Goal: Information Seeking & Learning: Obtain resource

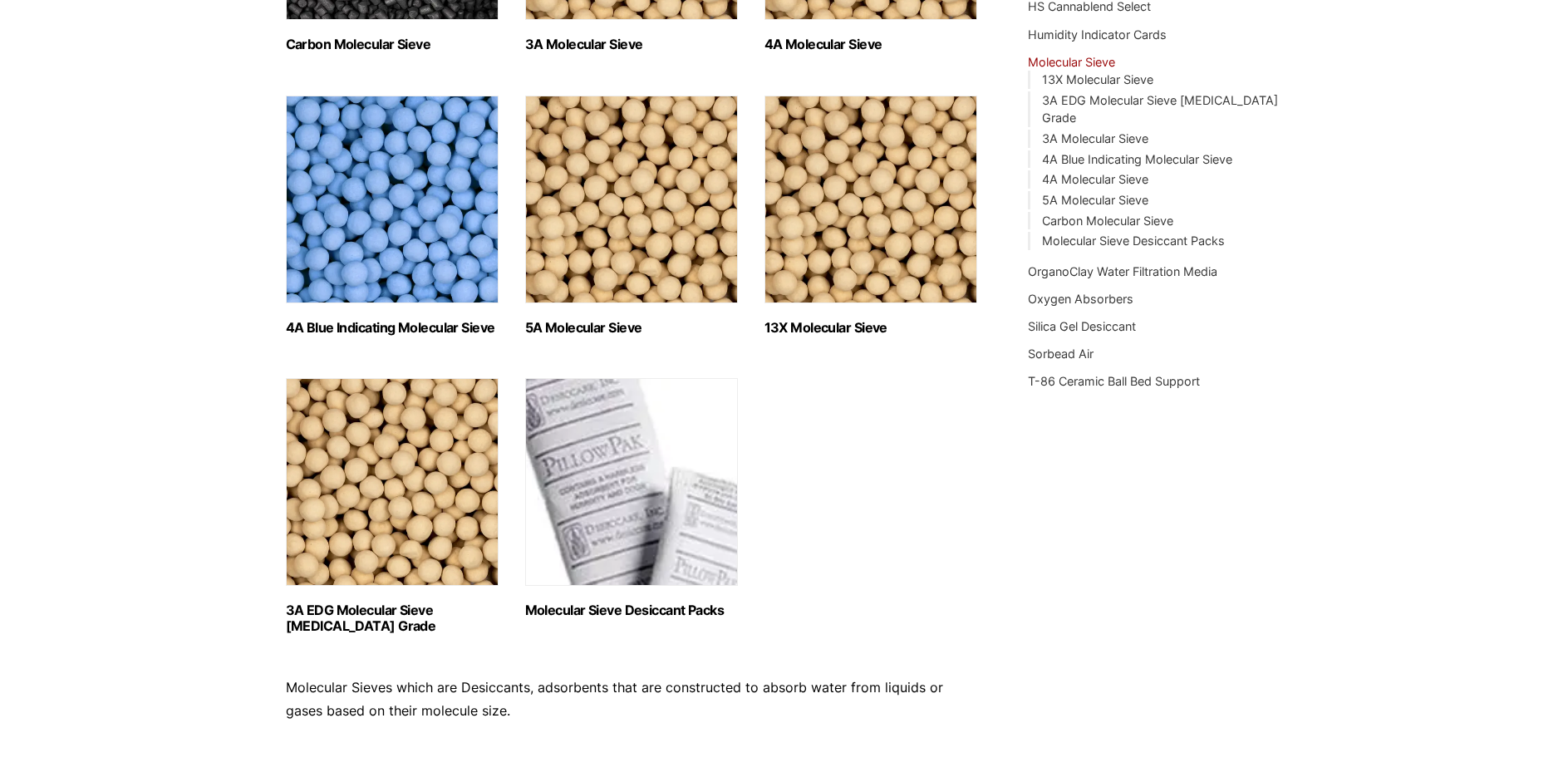
scroll to position [471, 0]
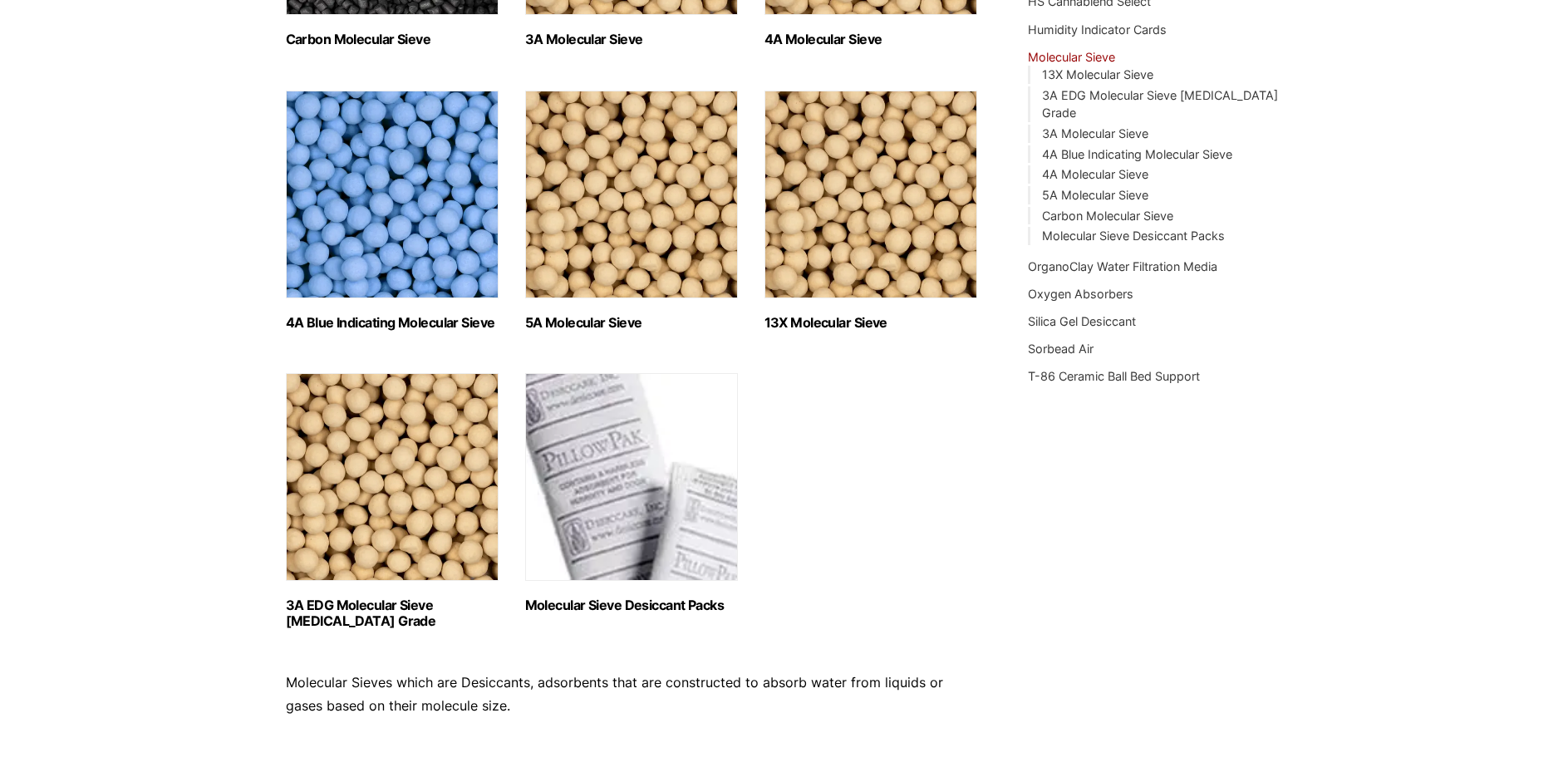
click at [832, 282] on img "Visit product category 13X Molecular Sieve" at bounding box center [871, 194] width 212 height 207
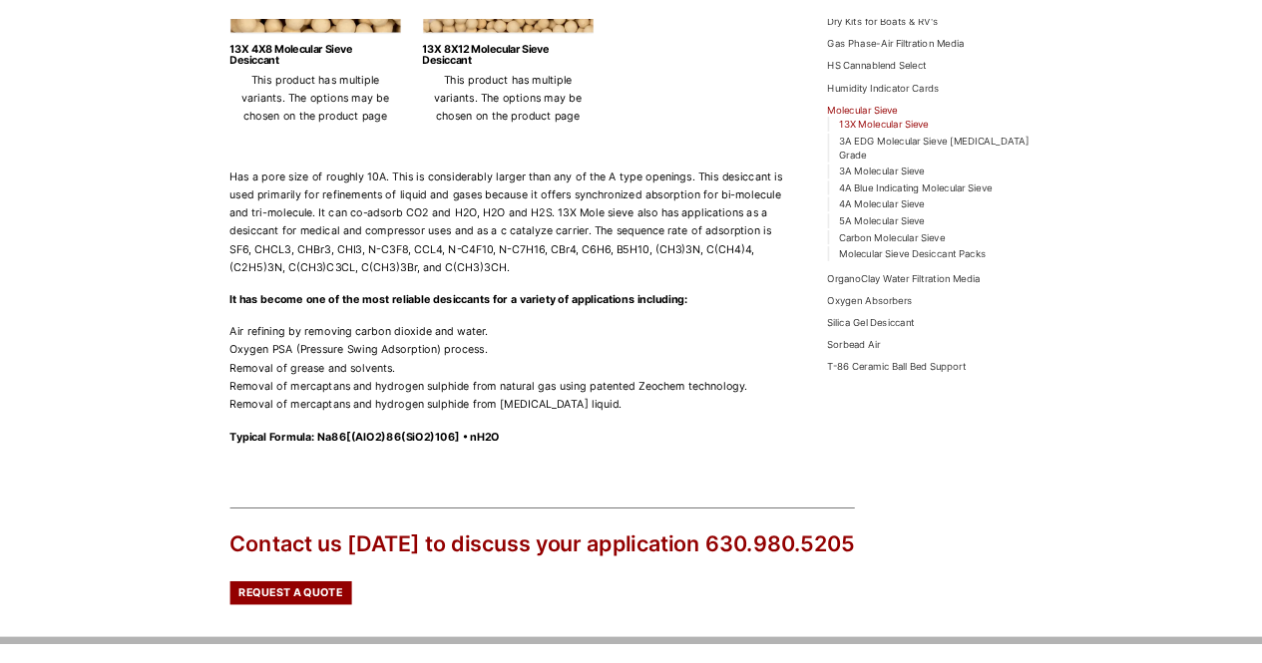
scroll to position [497, 0]
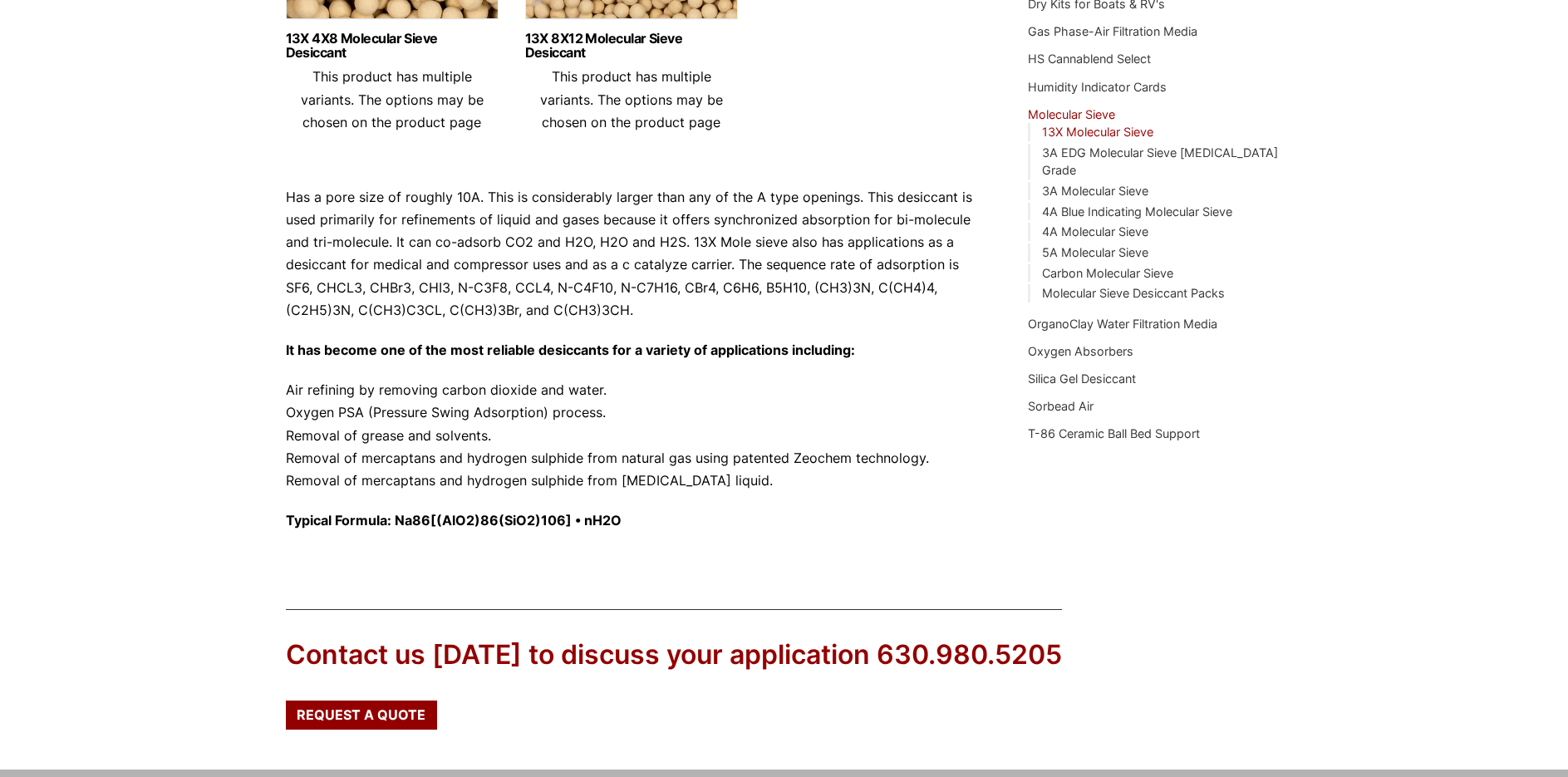
drag, startPoint x: 622, startPoint y: 411, endPoint x: 411, endPoint y: 414, distance: 211.0
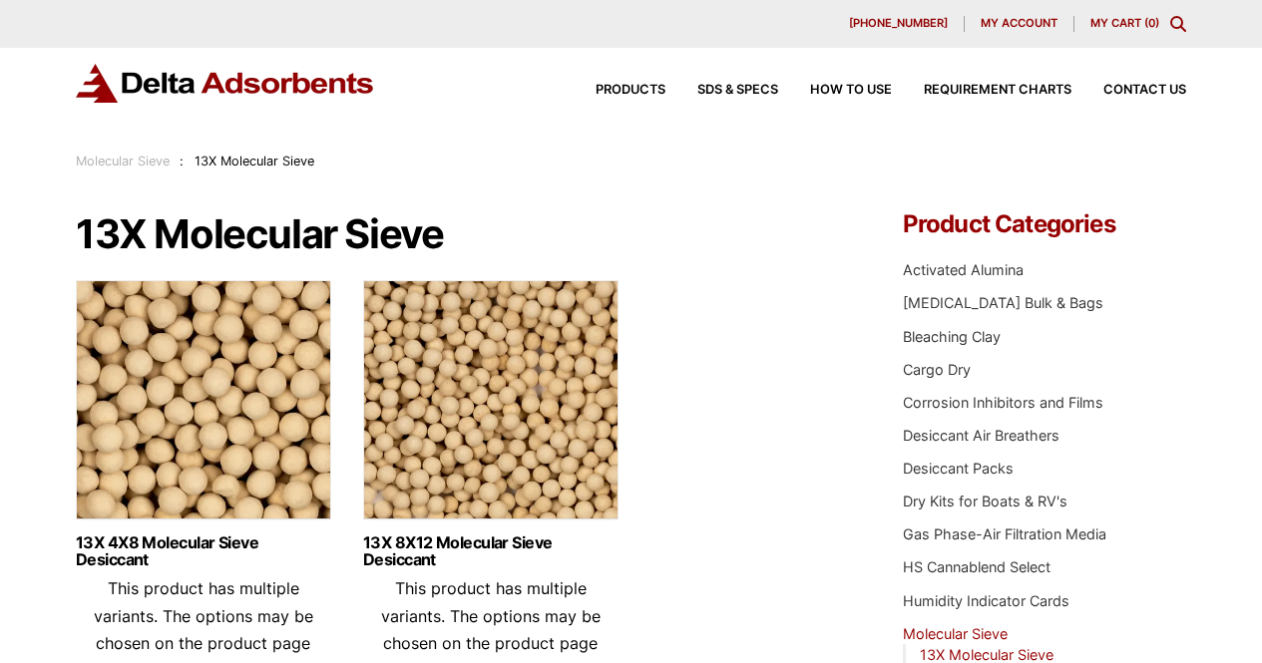
scroll to position [33, 0]
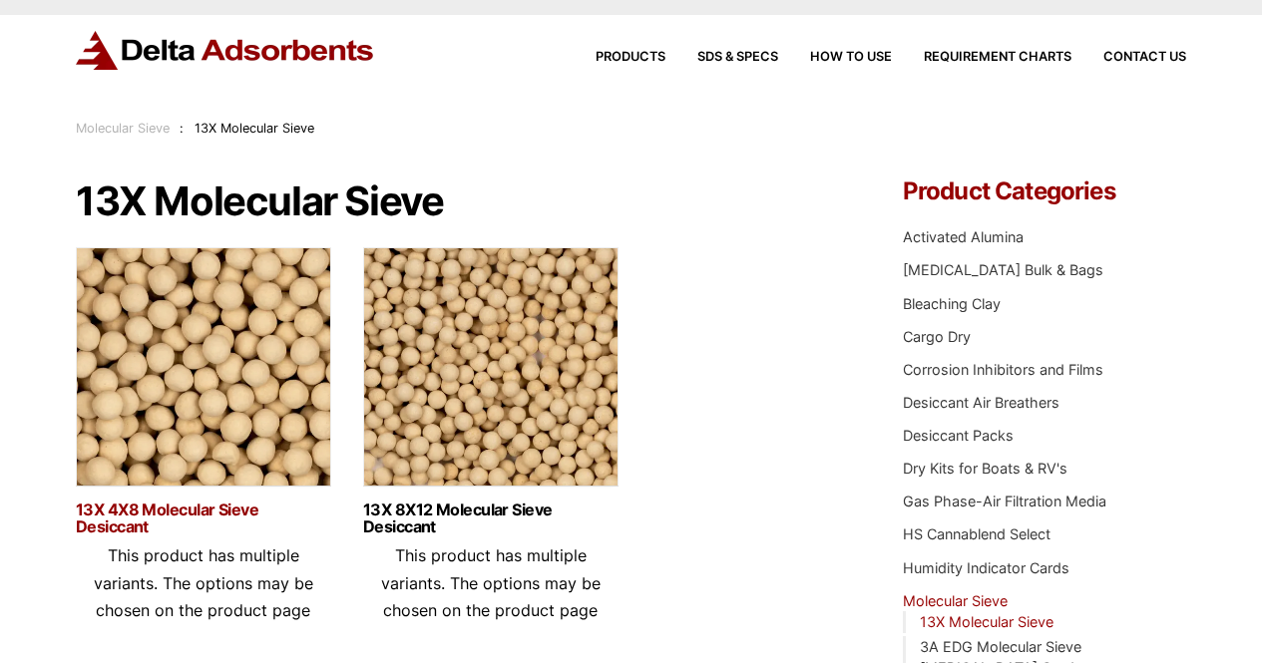
click at [173, 506] on link "13X 4X8 Molecular Sieve Desiccant" at bounding box center [203, 519] width 255 height 34
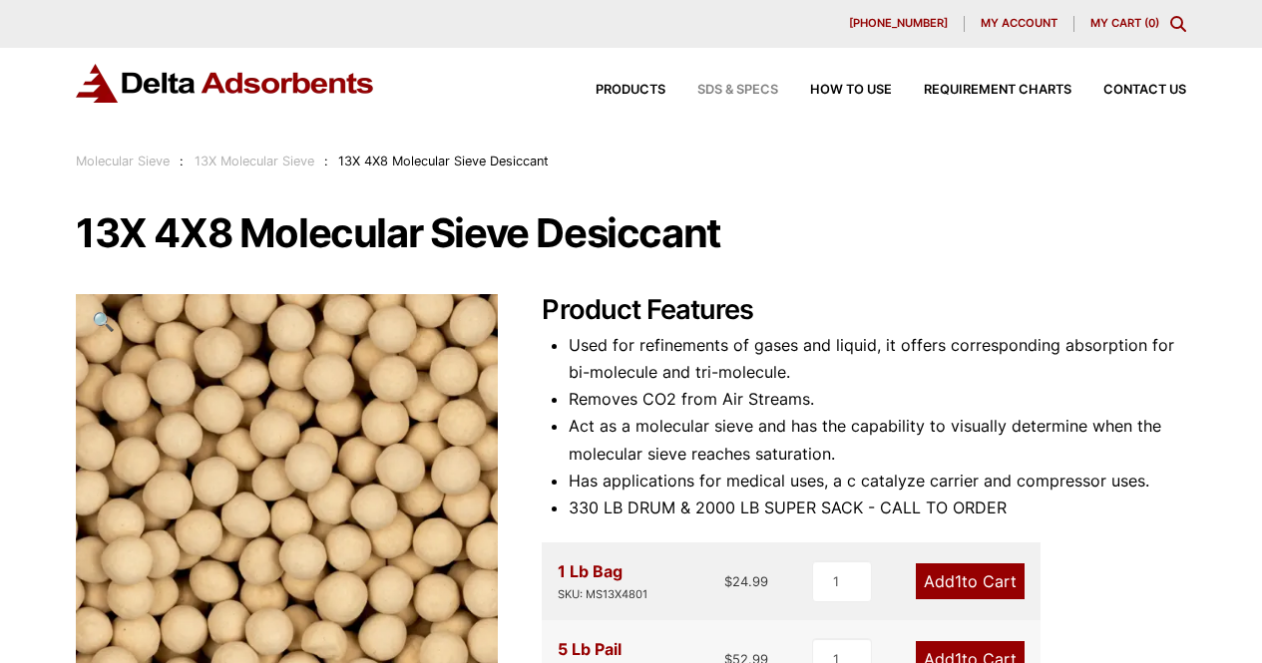
click at [738, 89] on span "SDS & SPECS" at bounding box center [737, 90] width 81 height 13
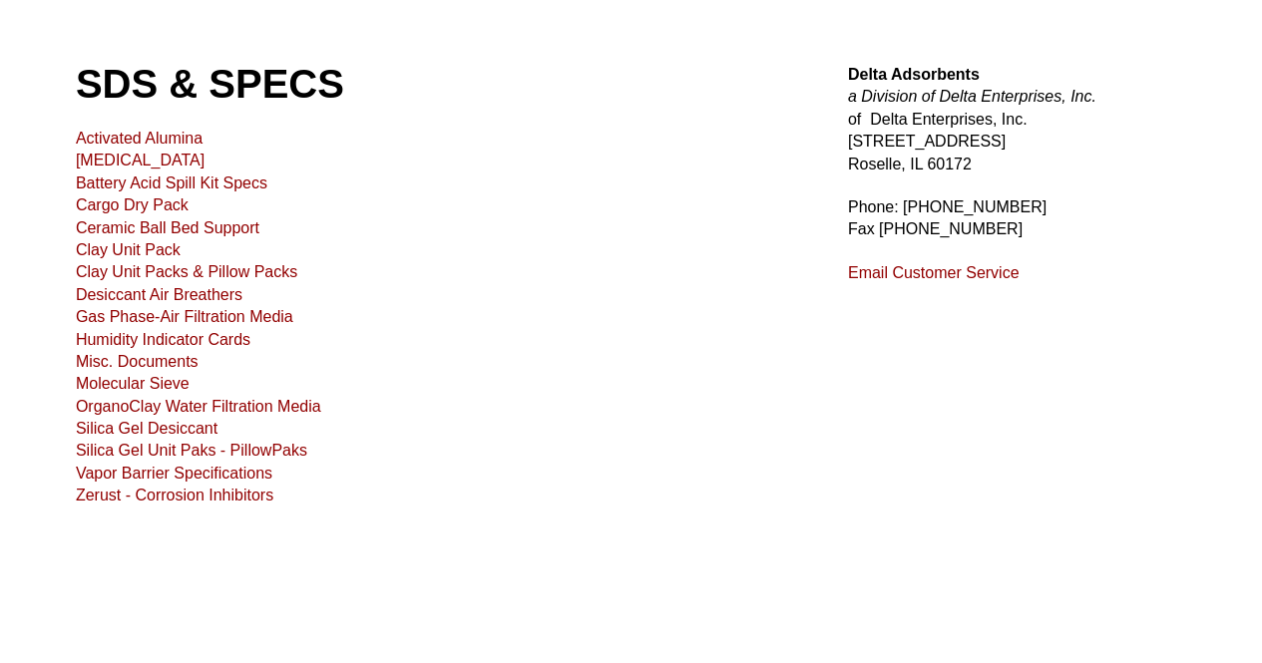
scroll to position [133, 0]
click at [138, 384] on link "Molecular Sieve" at bounding box center [133, 382] width 114 height 17
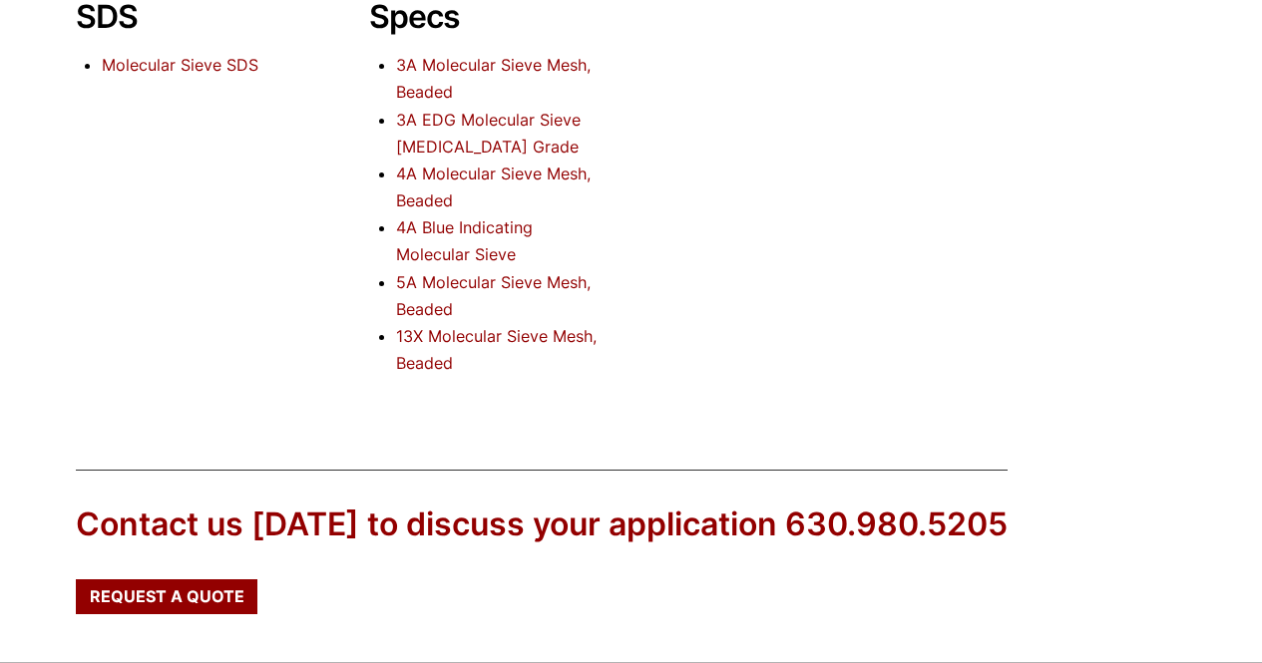
scroll to position [299, 0]
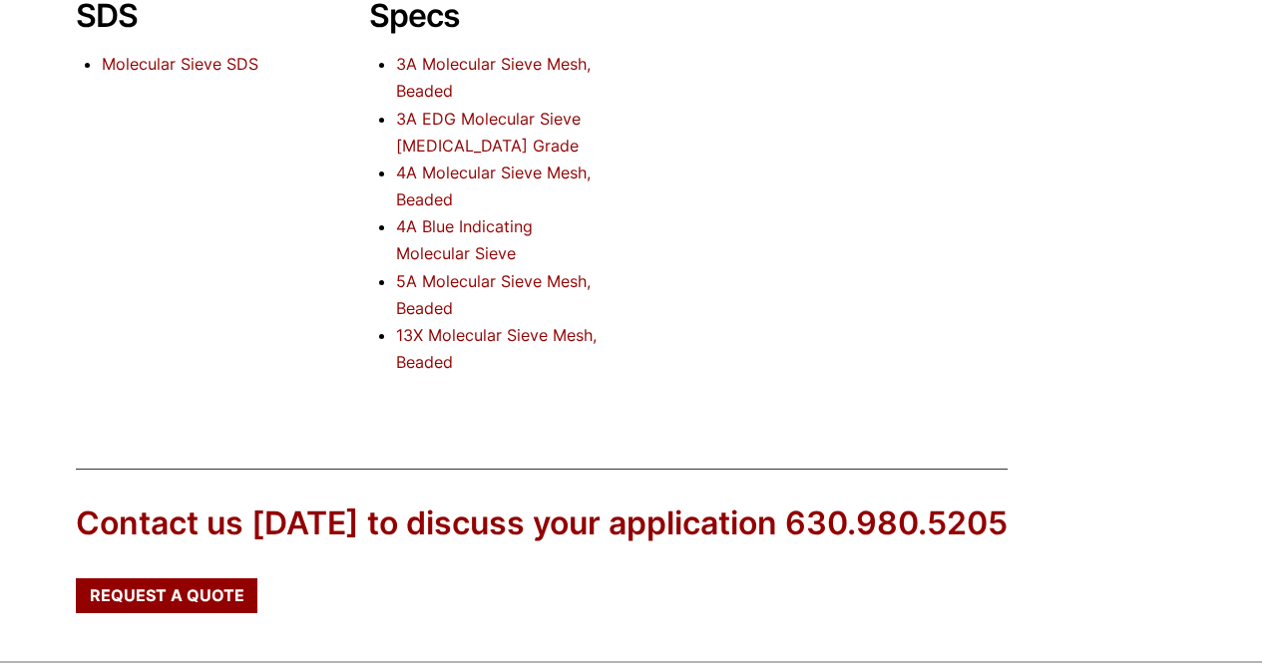
click at [475, 331] on link "13X Molecular Sieve Mesh, Beaded" at bounding box center [496, 348] width 200 height 47
